Goal: Transaction & Acquisition: Purchase product/service

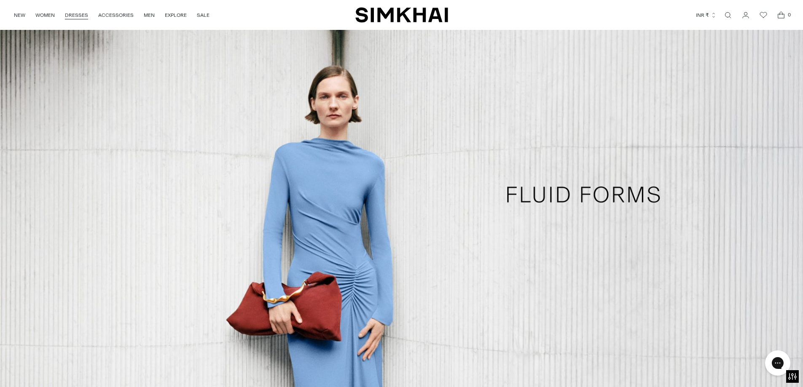
scroll to position [801, 0]
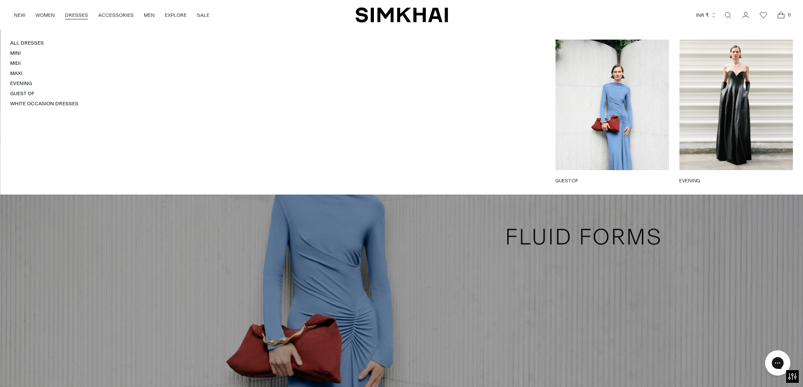
click at [77, 16] on link "DRESSES" at bounding box center [76, 15] width 23 height 19
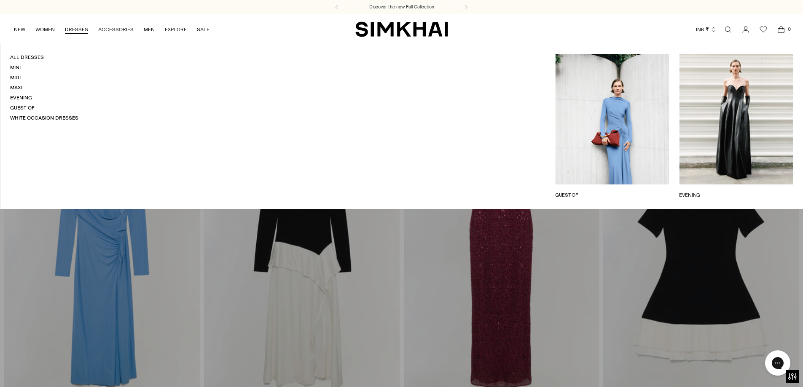
click at [70, 28] on link "DRESSES" at bounding box center [76, 29] width 23 height 19
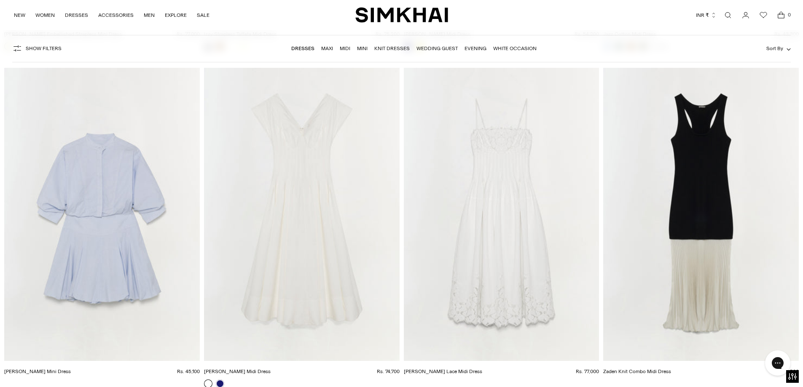
scroll to position [6154, 0]
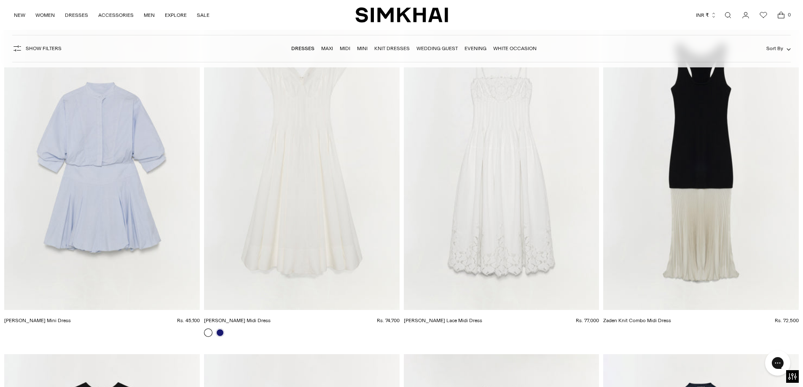
click at [0, 0] on img "Nina Cotton Midi Dress" at bounding box center [0, 0] width 0 height 0
